Goal: Book appointment/travel/reservation

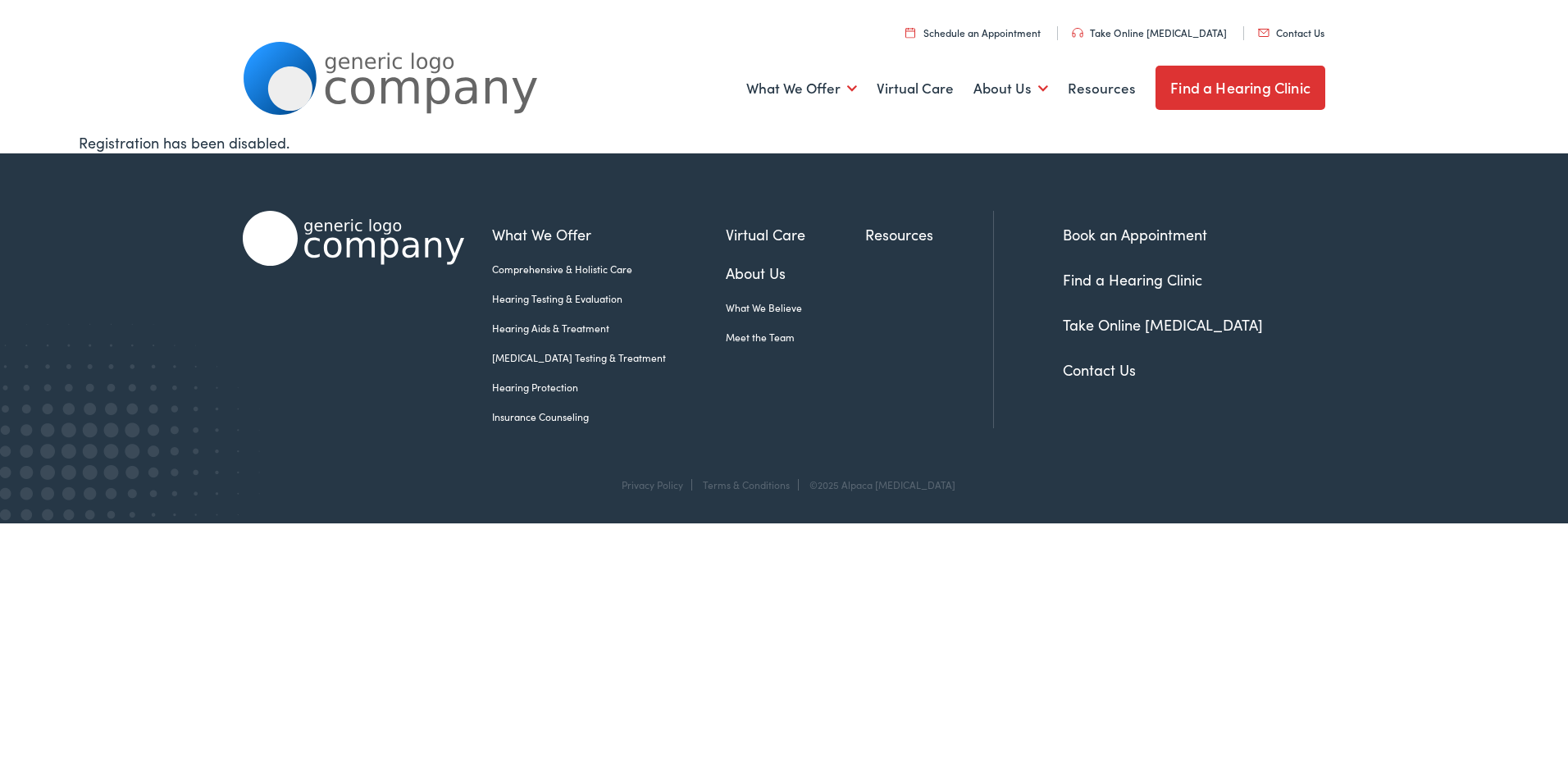
click at [1091, 372] on link "Contact Us" at bounding box center [1099, 369] width 73 height 21
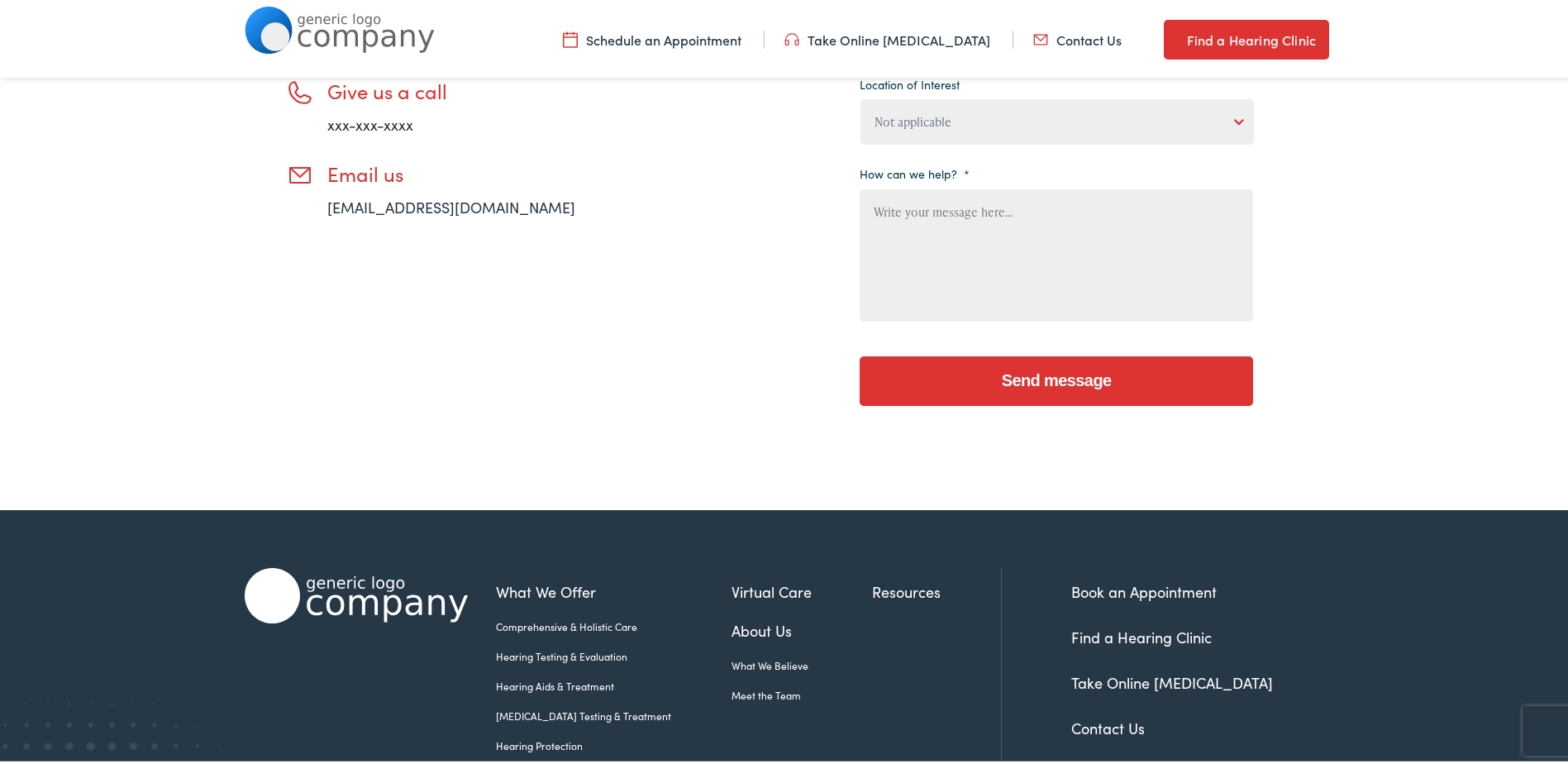
scroll to position [610, 0]
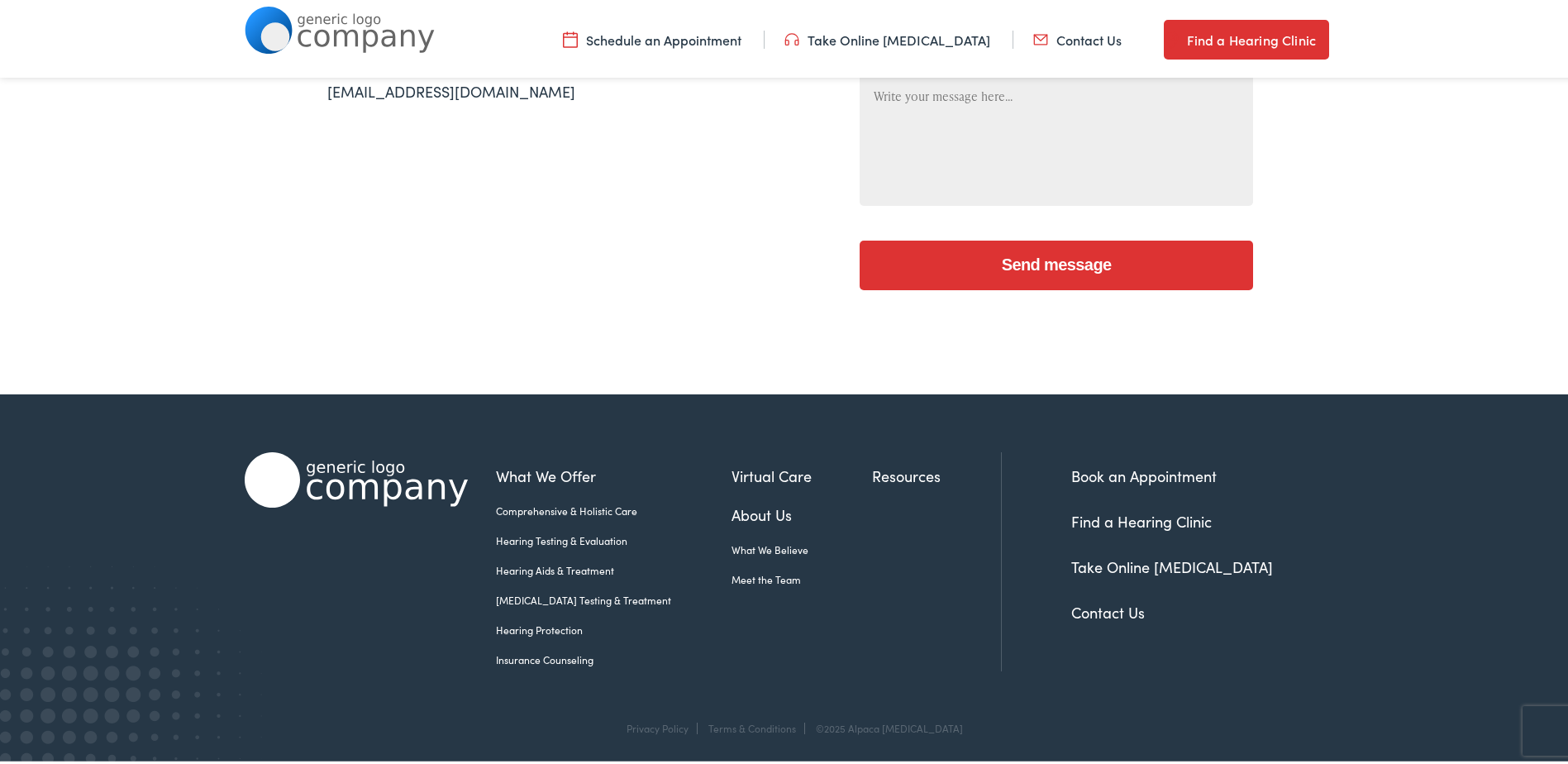
click at [730, 41] on link "Schedule an Appointment" at bounding box center [652, 36] width 179 height 18
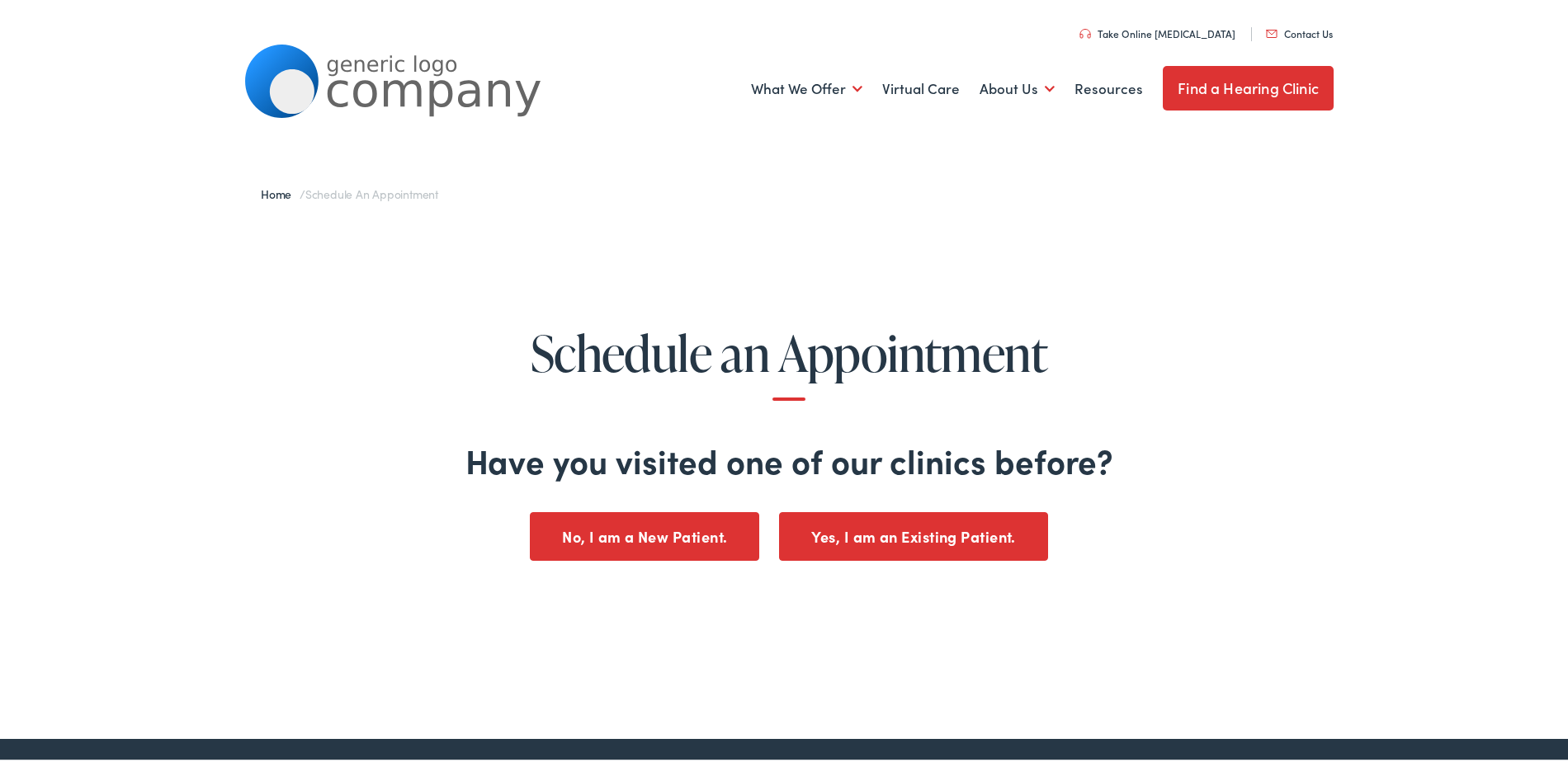
click at [422, 68] on img at bounding box center [392, 79] width 297 height 74
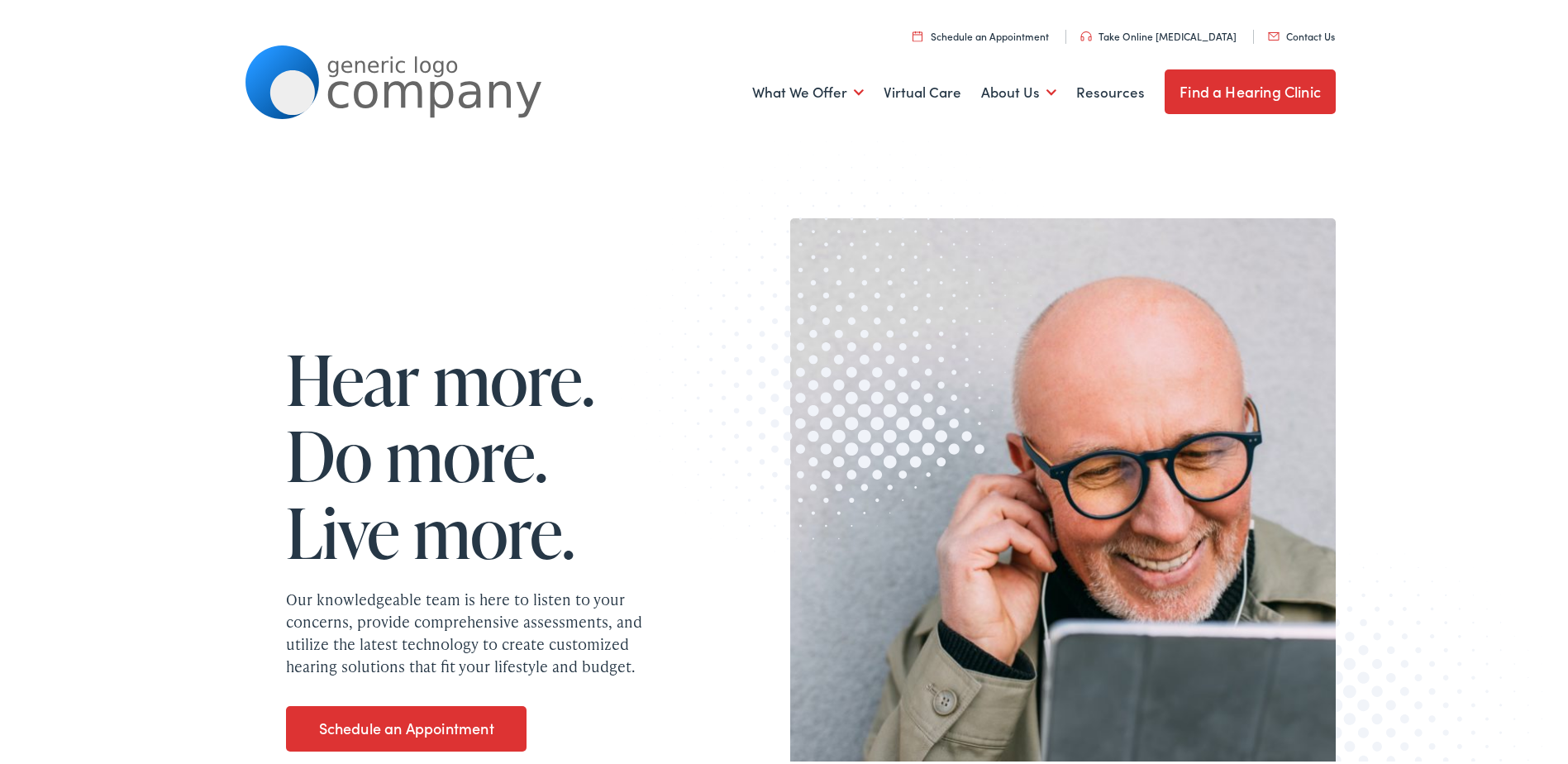
scroll to position [331, 0]
